Goal: Find specific page/section: Find specific page/section

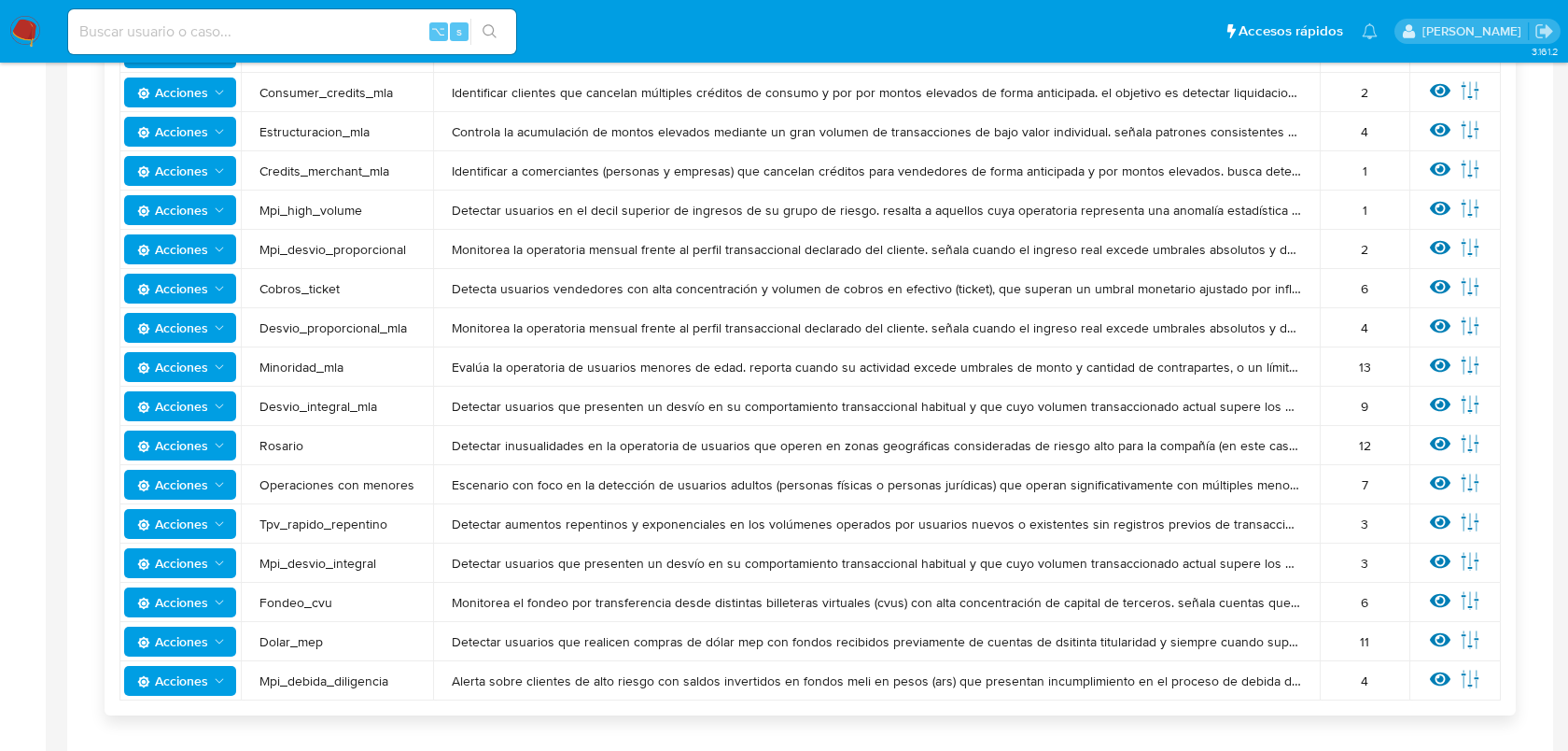
scroll to position [688, 0]
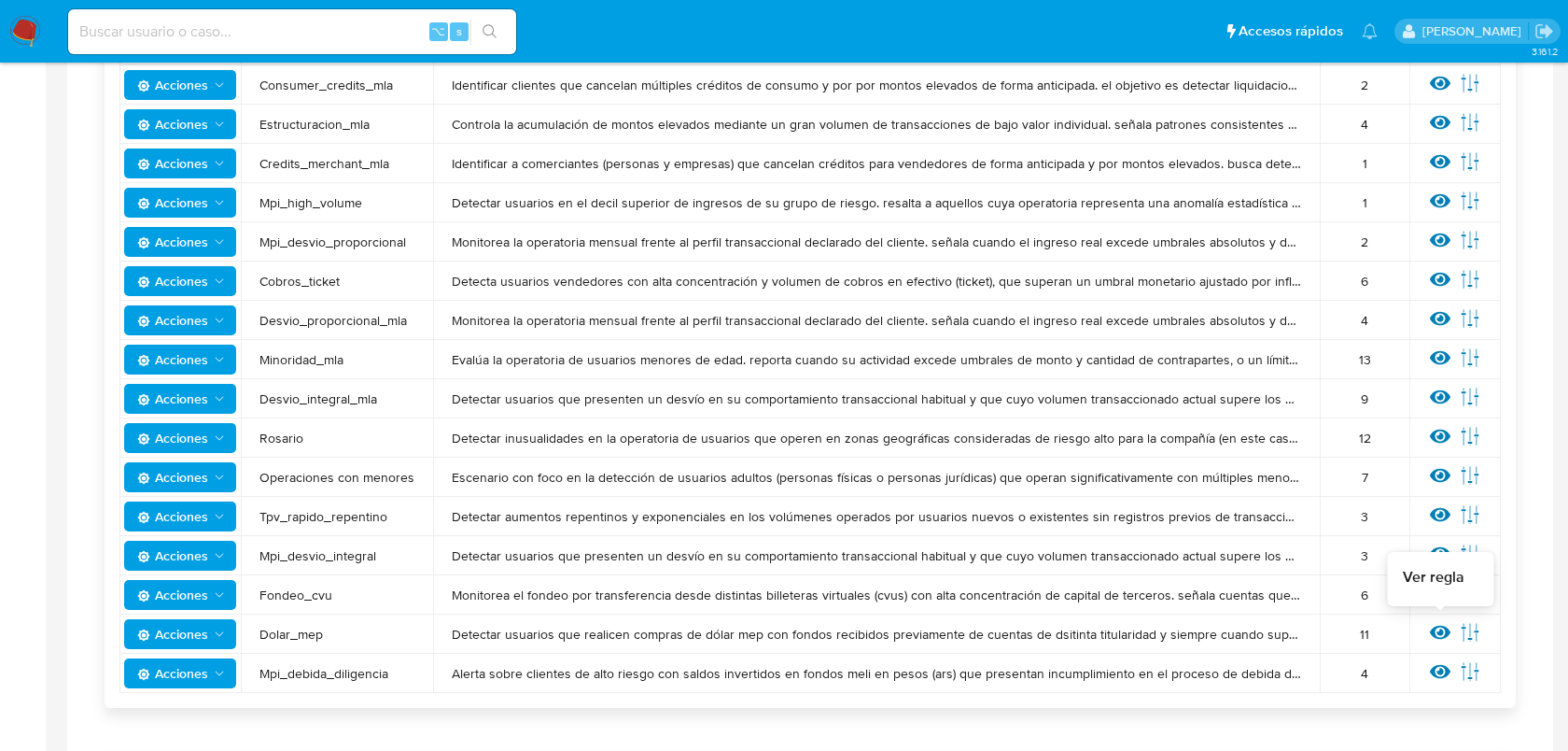
click at [1447, 641] on icon at bounding box center [1441, 632] width 21 height 21
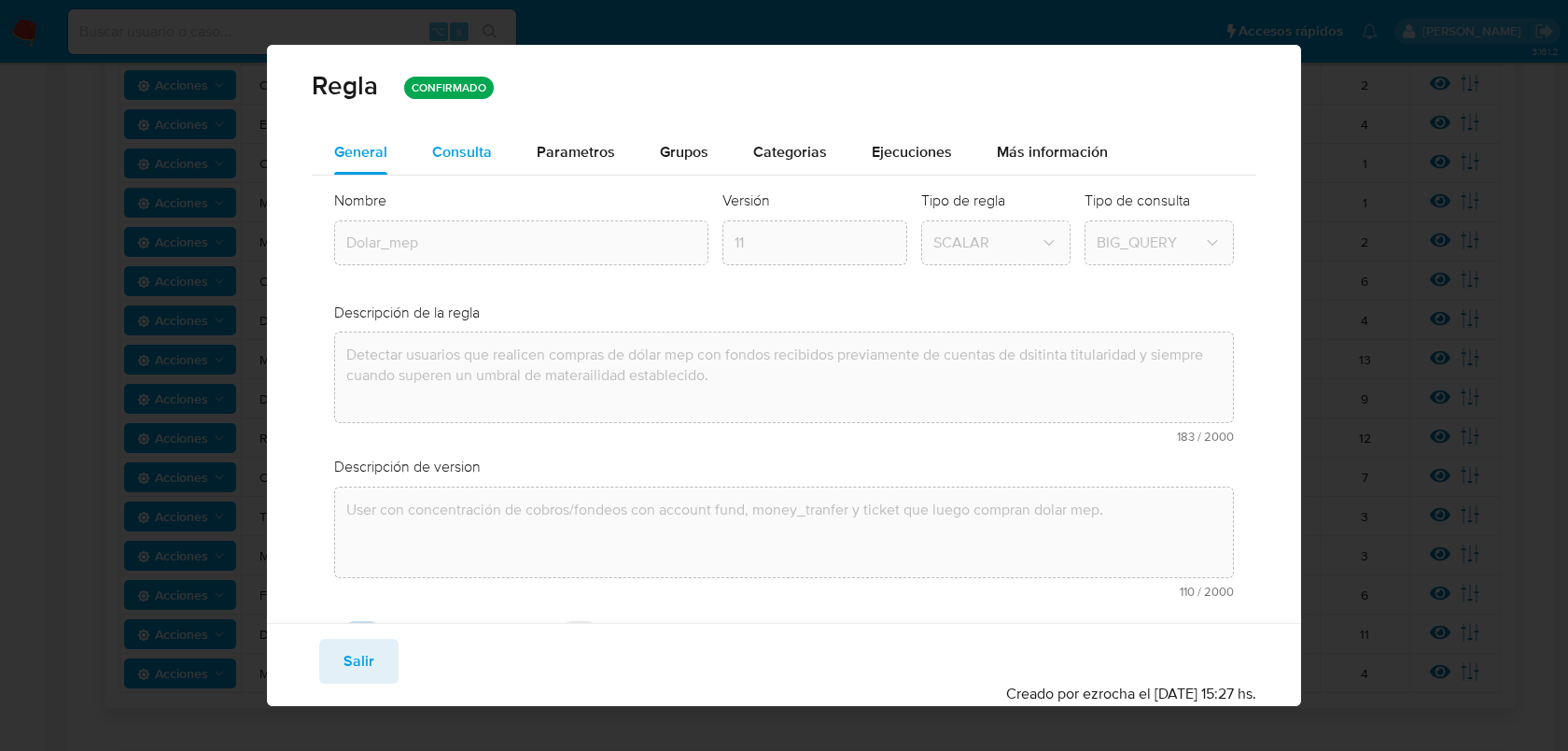
click at [466, 156] on span "Consulta" at bounding box center [462, 152] width 60 height 22
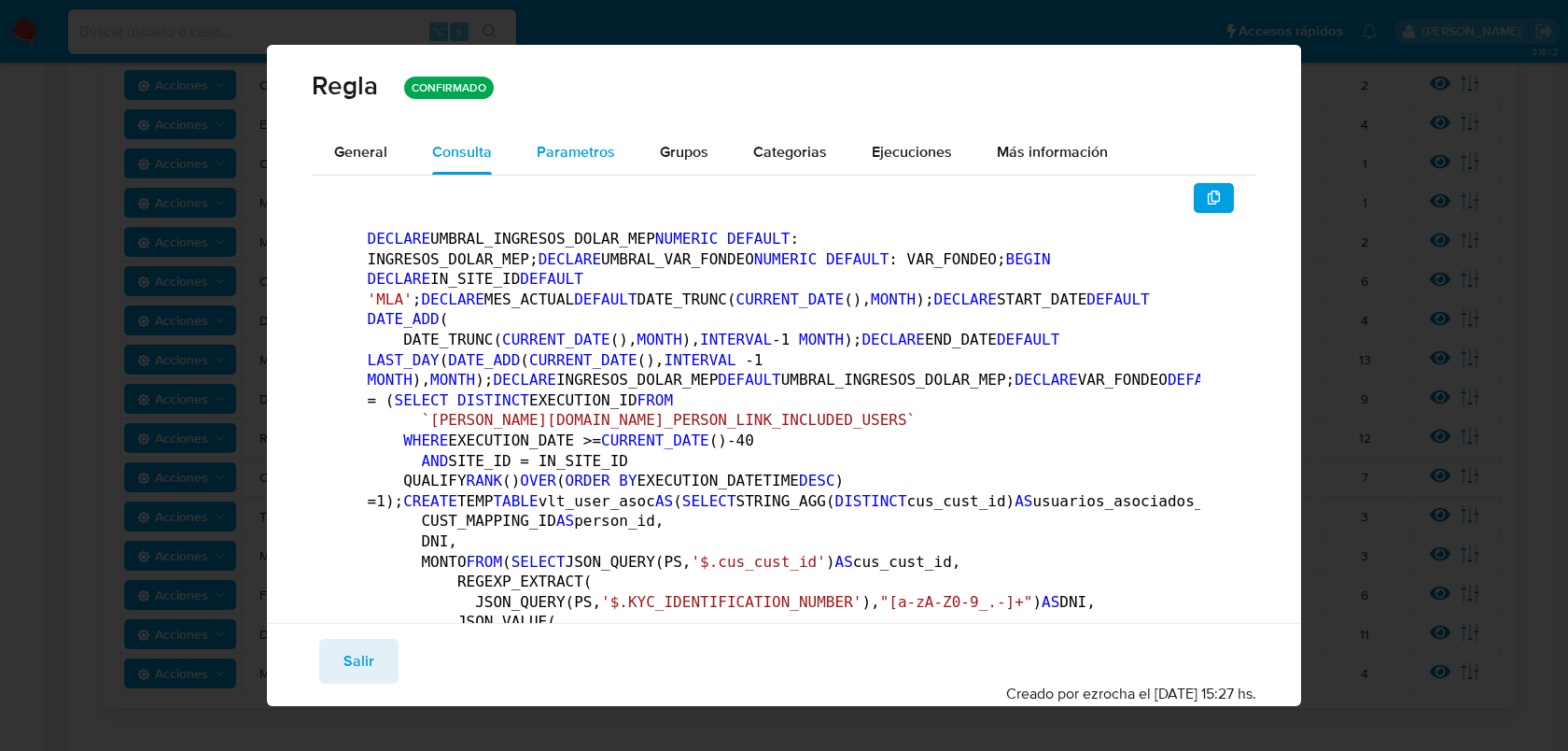
click at [590, 140] on div "Parametros" at bounding box center [576, 153] width 79 height 45
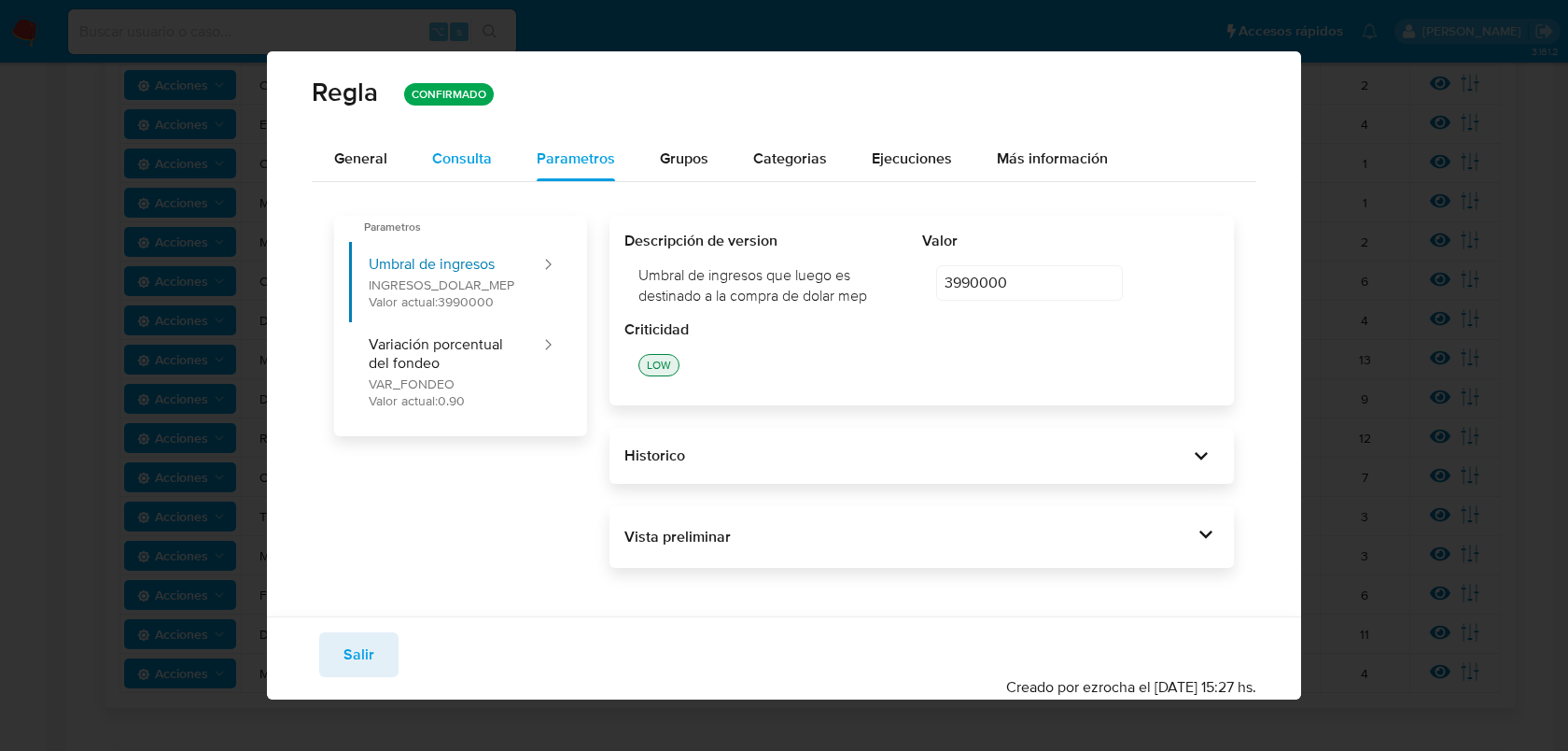
click at [495, 157] on button "Consulta" at bounding box center [462, 159] width 105 height 45
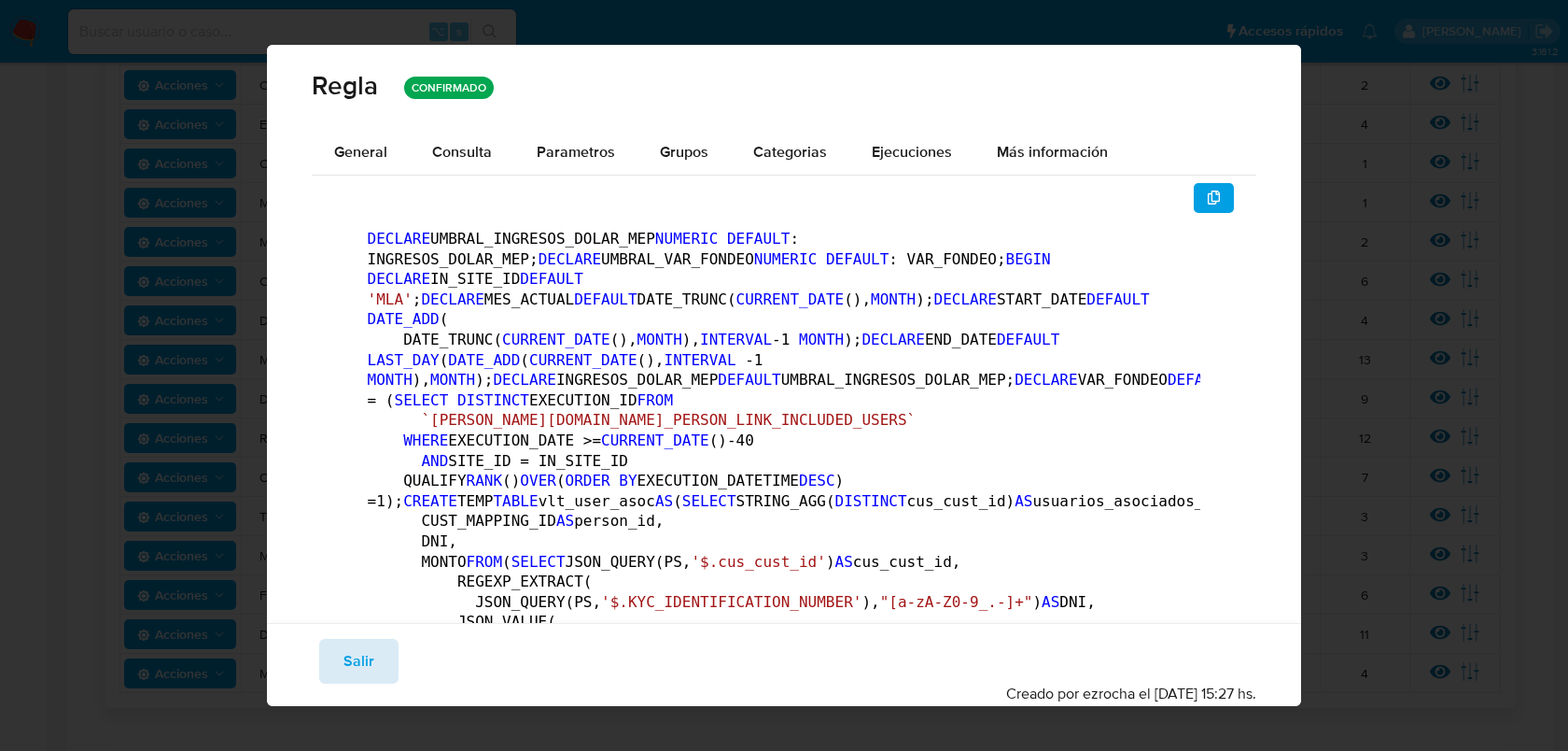
click at [334, 659] on button "Salir" at bounding box center [359, 661] width 80 height 45
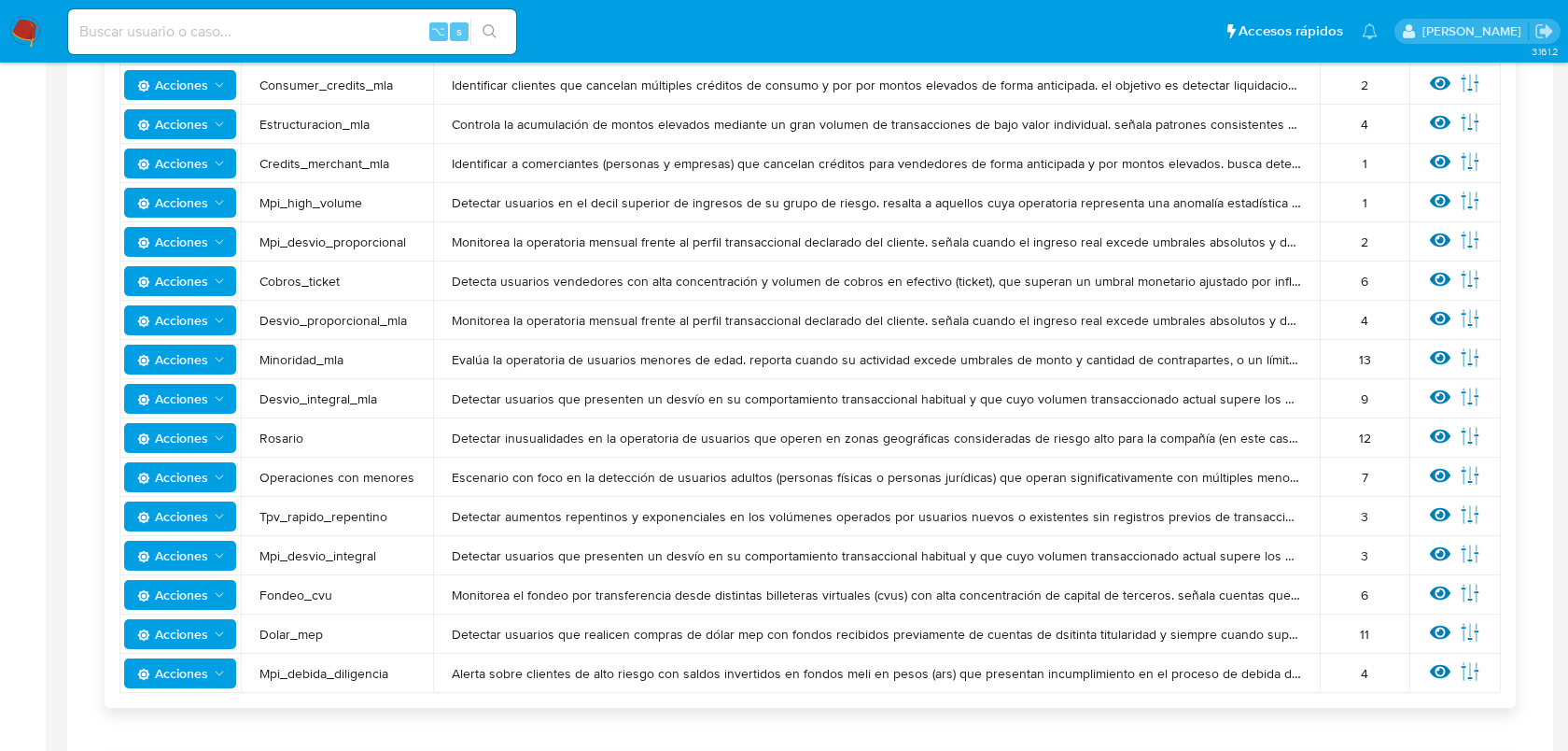
click at [192, 629] on span "Acciones" at bounding box center [173, 634] width 71 height 30
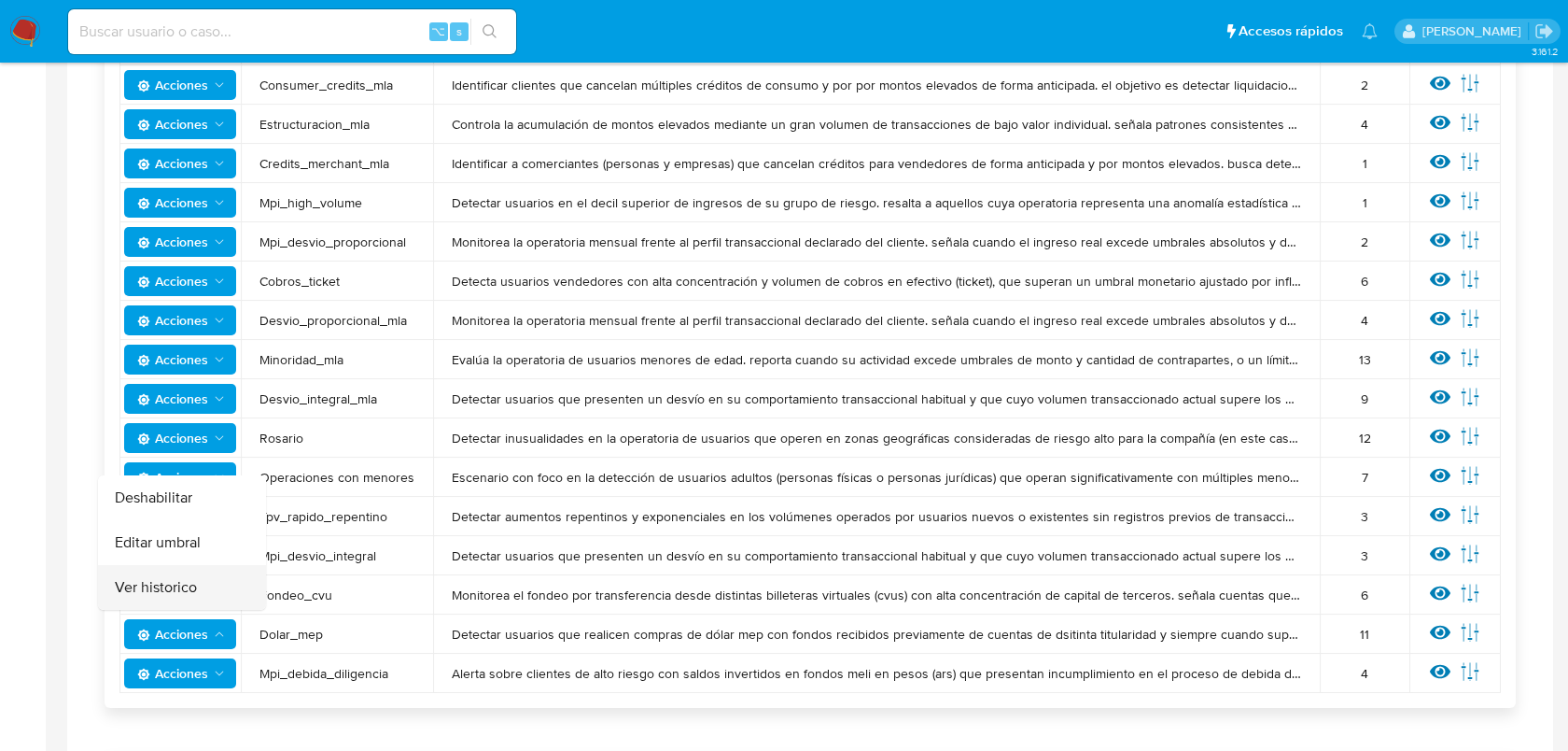
click at [193, 594] on button "Ver historico" at bounding box center [182, 587] width 168 height 45
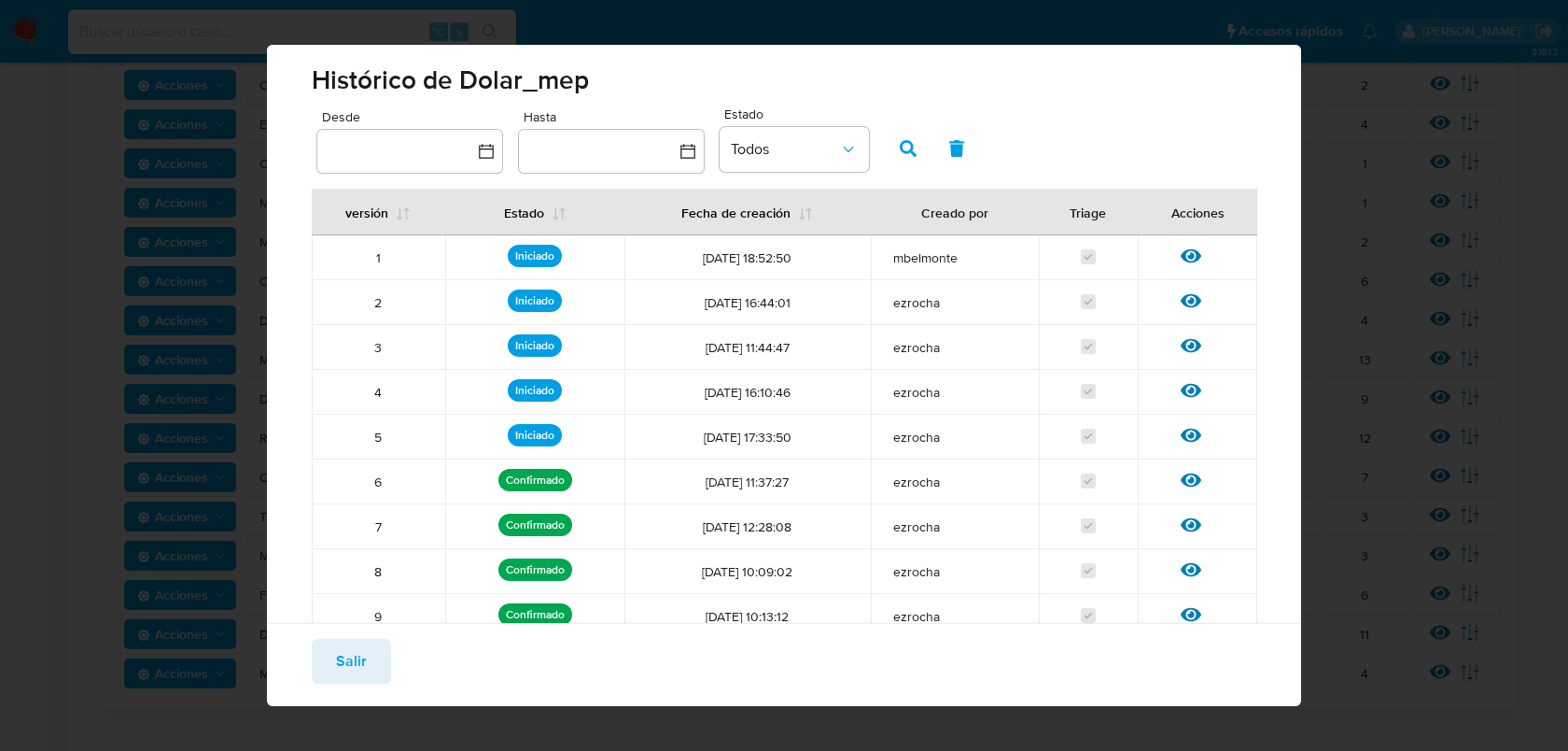
scroll to position [164, 0]
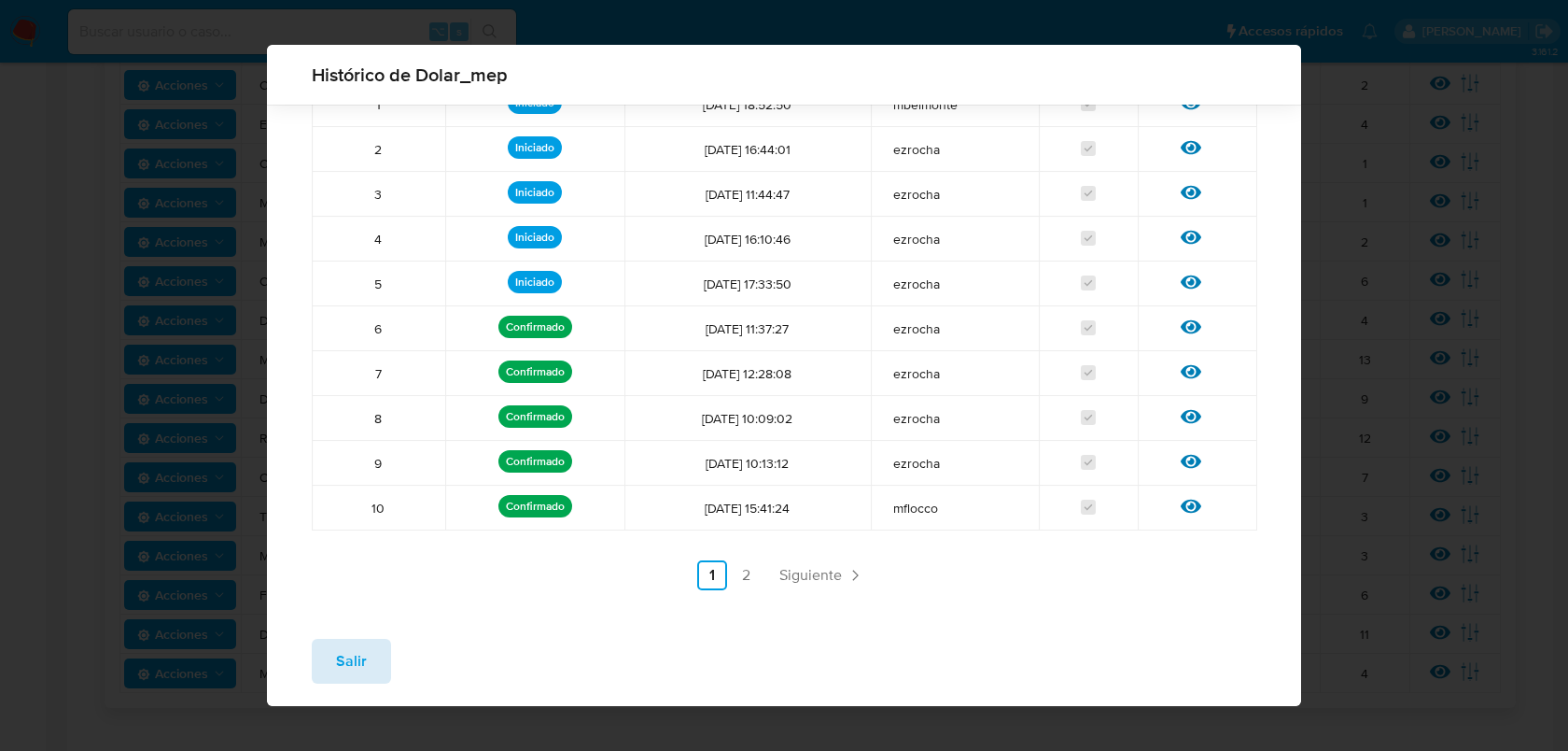
click at [350, 661] on span "Salir" at bounding box center [351, 661] width 31 height 41
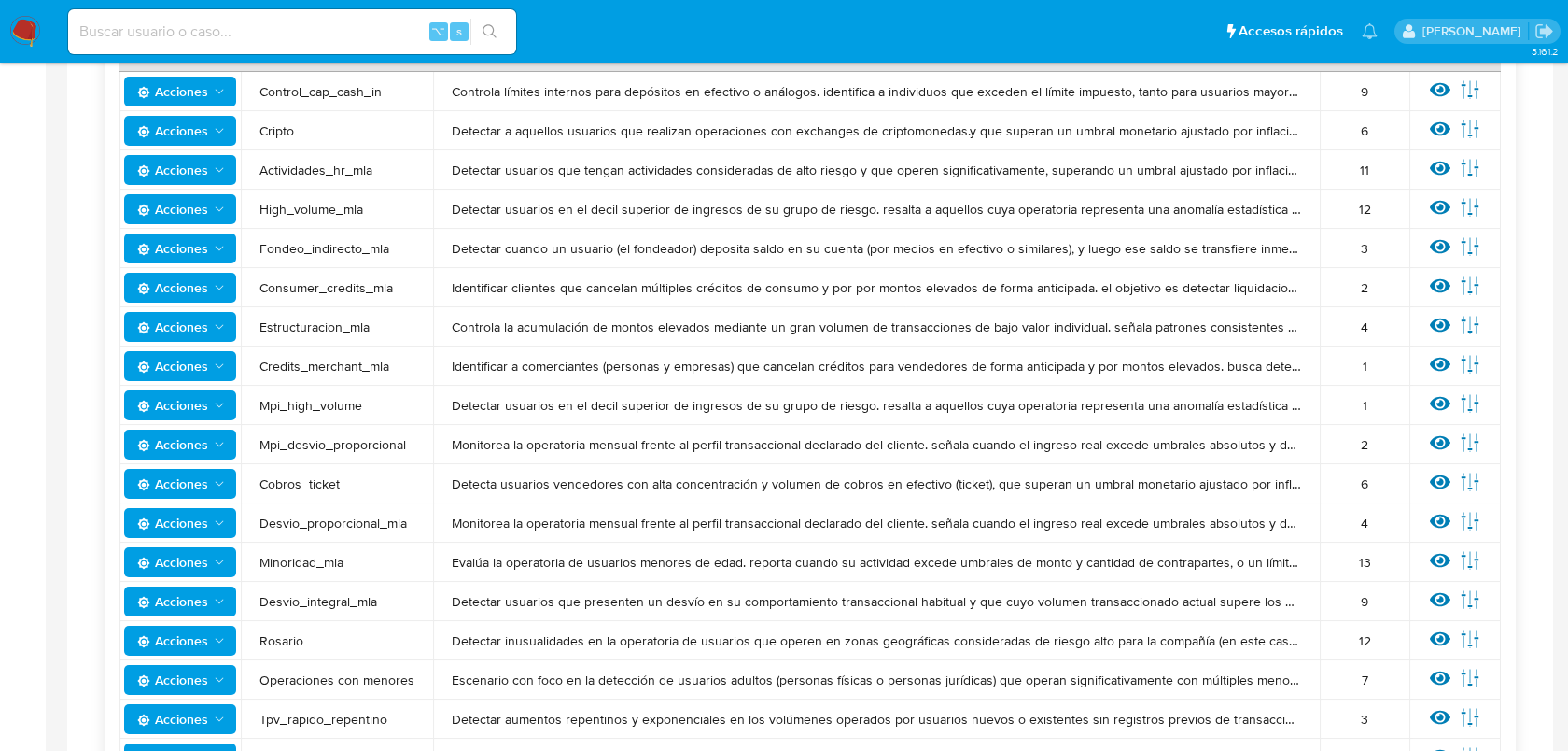
scroll to position [286, 0]
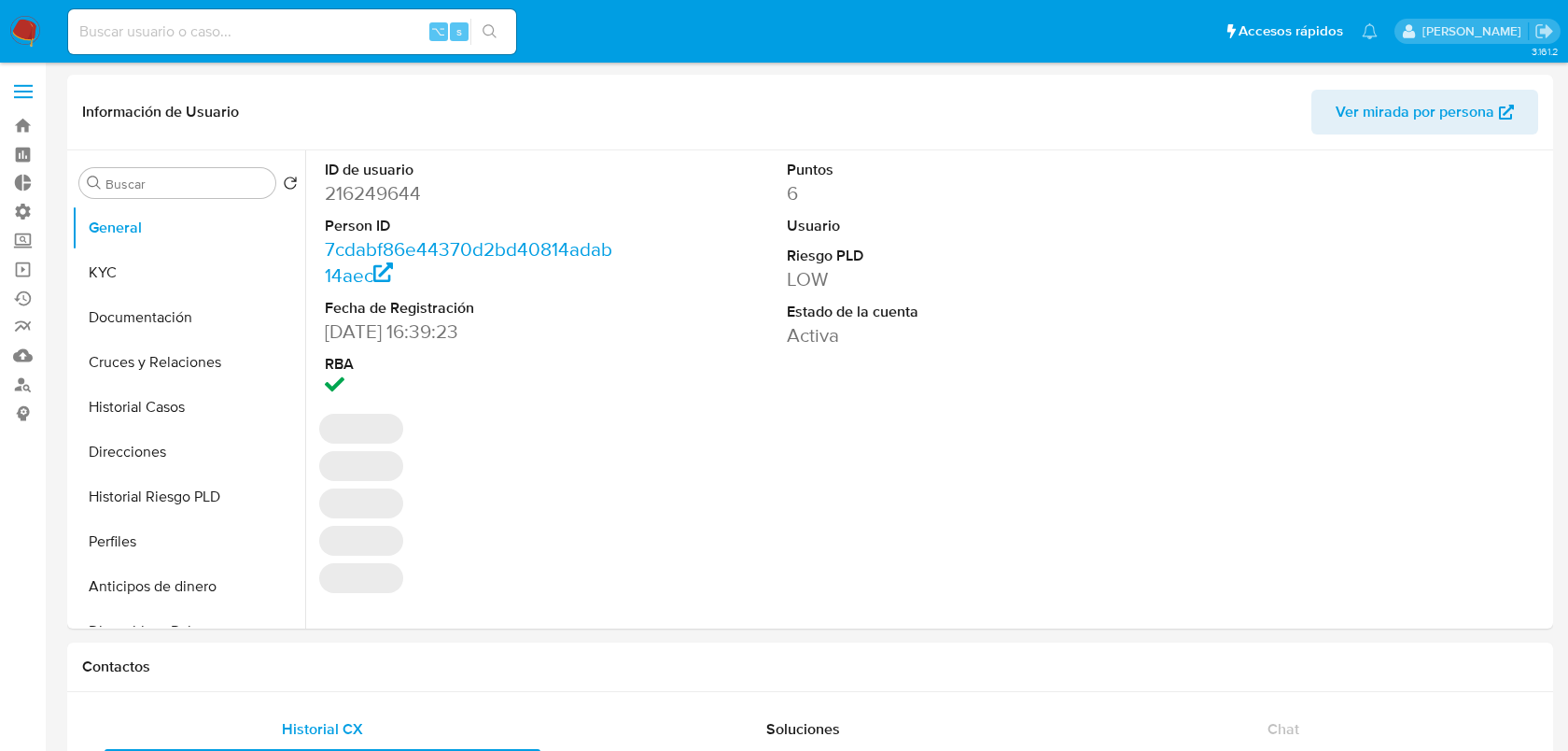
select select "10"
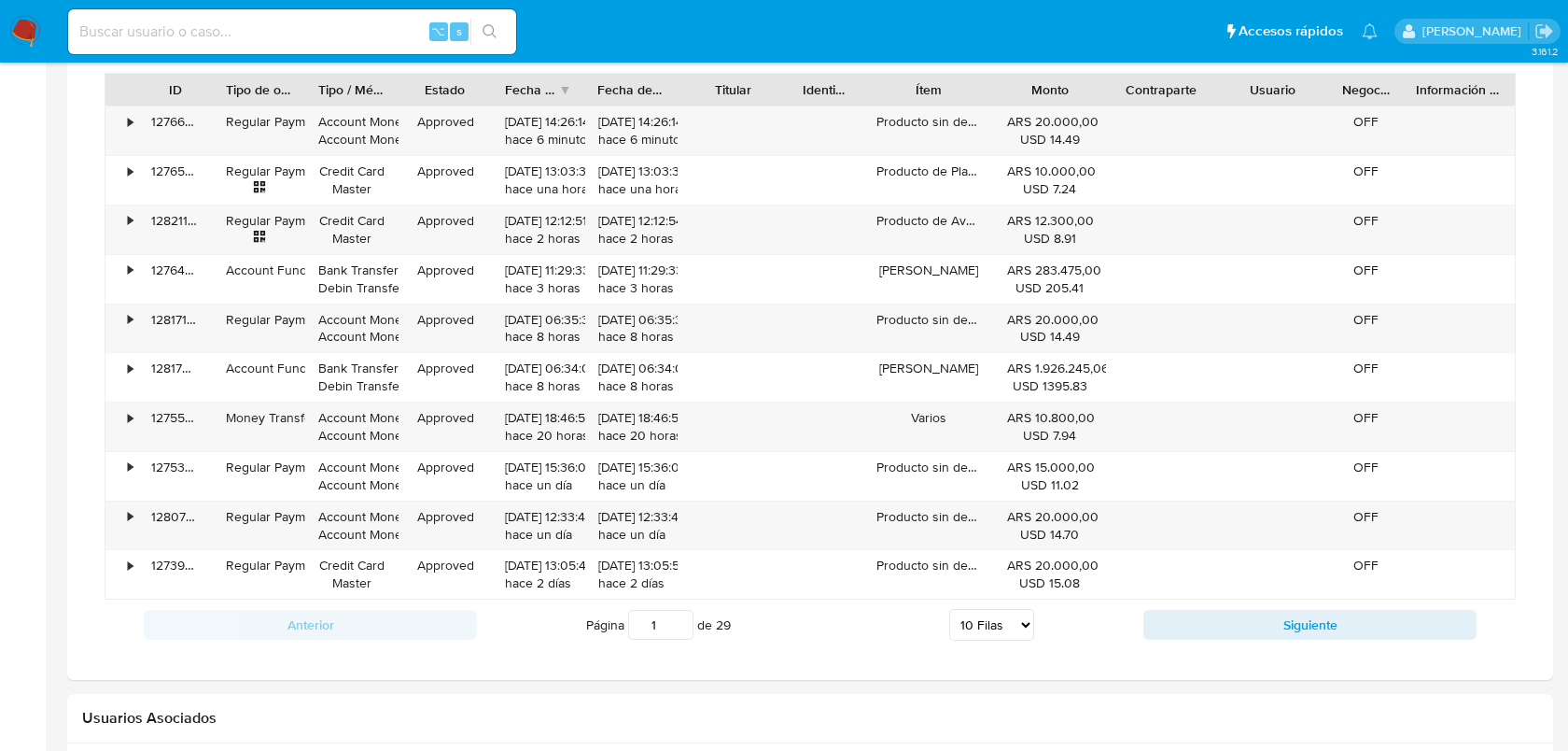
scroll to position [1395, 0]
click at [1206, 631] on button "Siguiente" at bounding box center [1310, 627] width 333 height 30
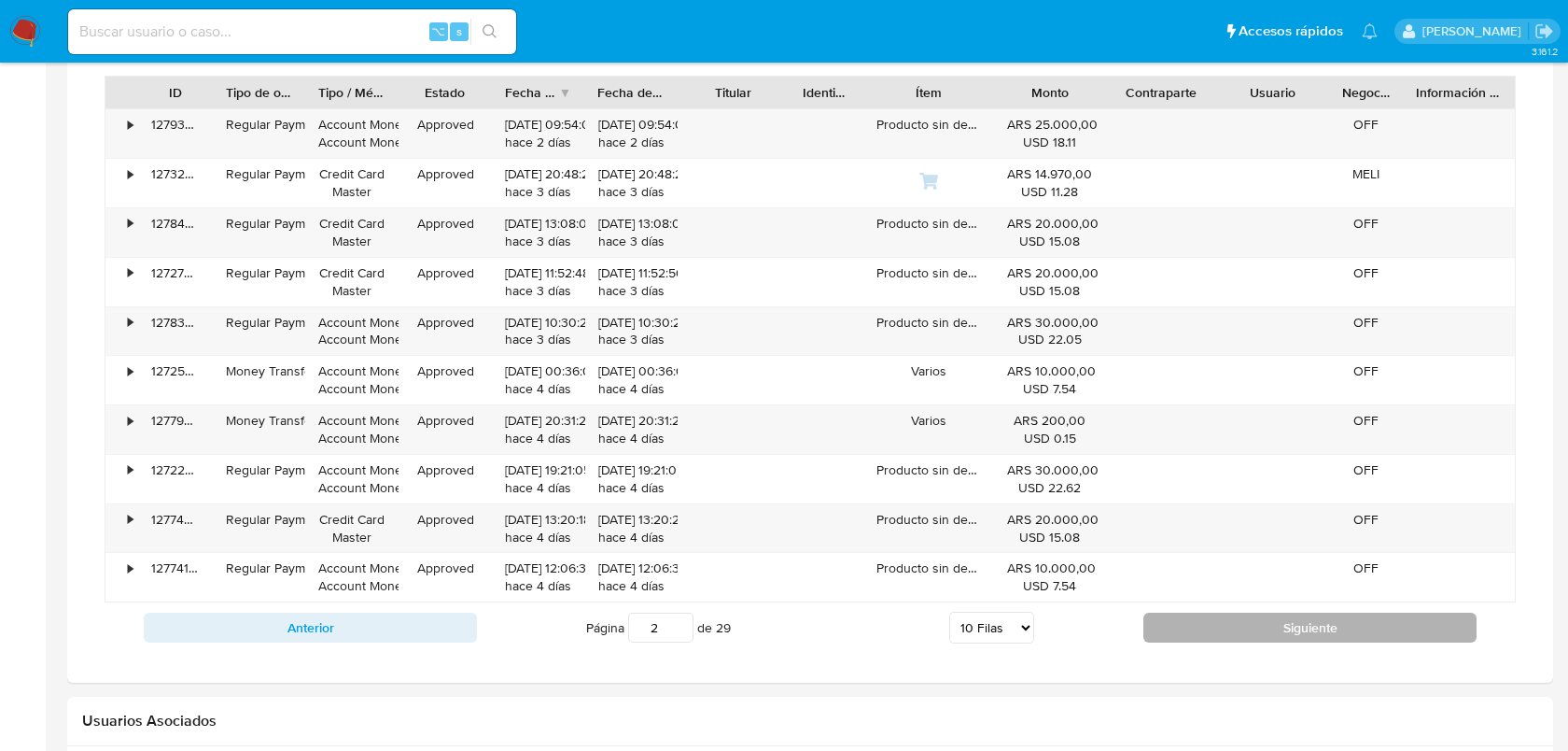
click at [1206, 631] on button "Siguiente" at bounding box center [1310, 627] width 333 height 30
click at [1186, 625] on button "Siguiente" at bounding box center [1310, 627] width 333 height 30
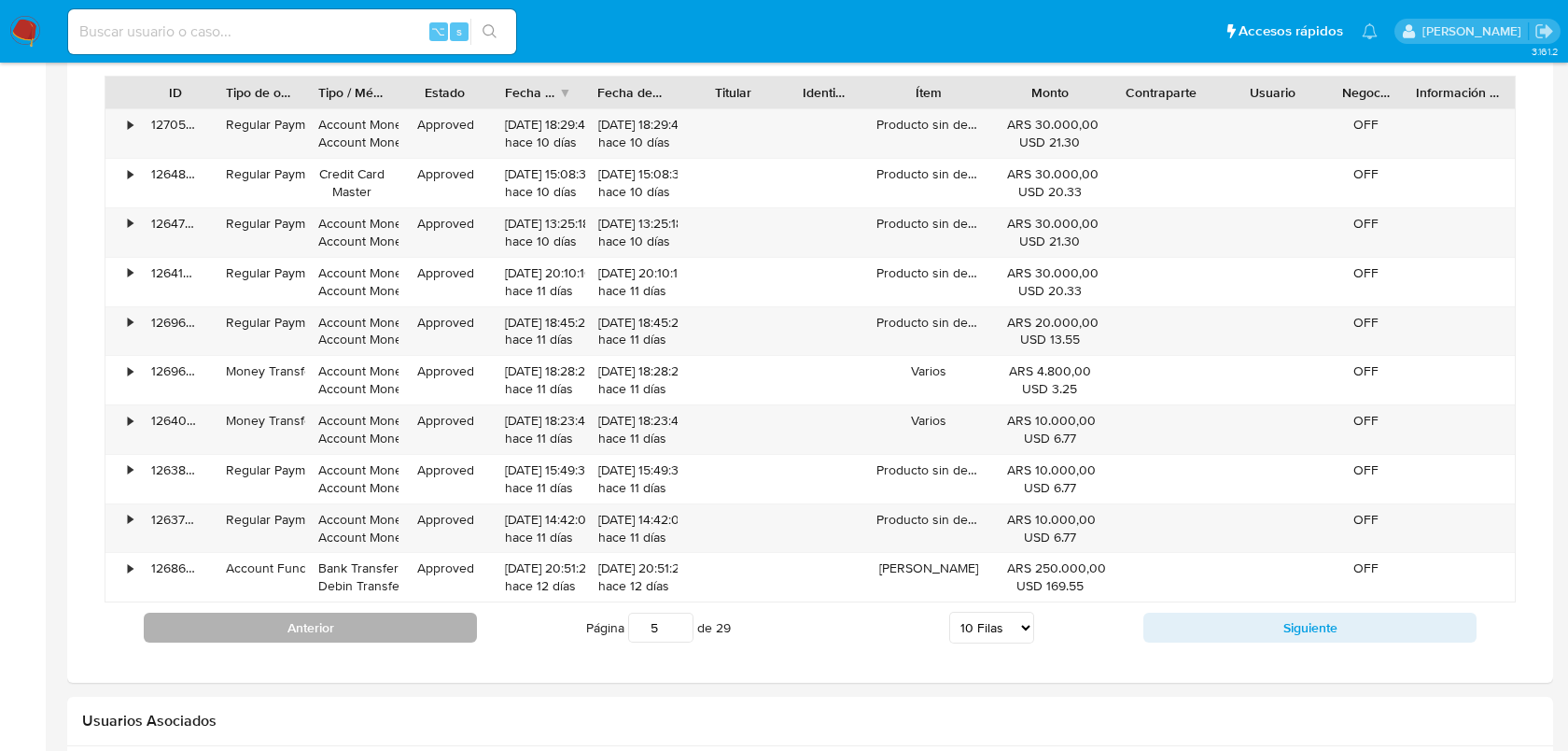
click at [414, 624] on button "Anterior" at bounding box center [311, 627] width 333 height 30
type input "2"
